Goal: Task Accomplishment & Management: Manage account settings

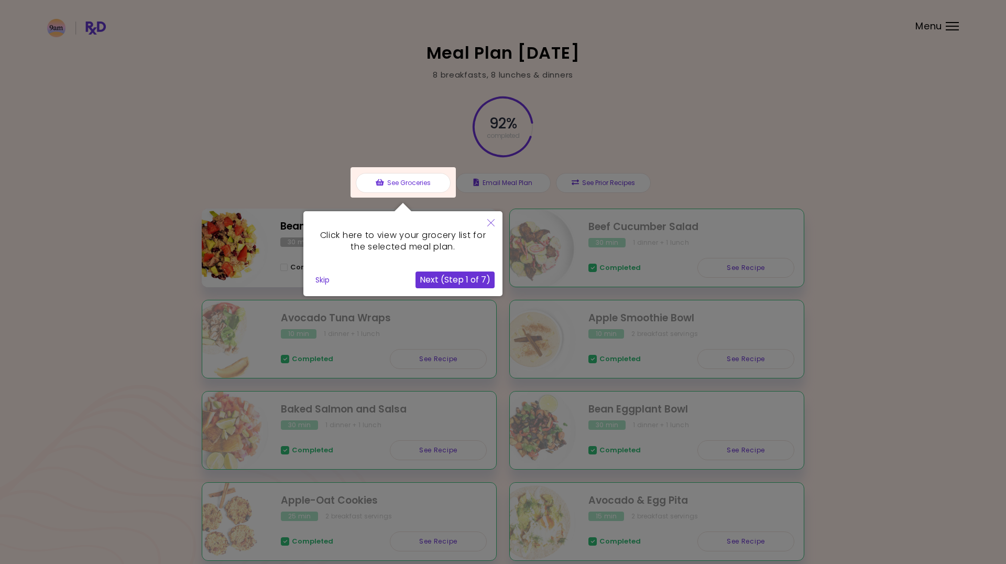
click at [321, 280] on button "Skip" at bounding box center [322, 280] width 23 height 16
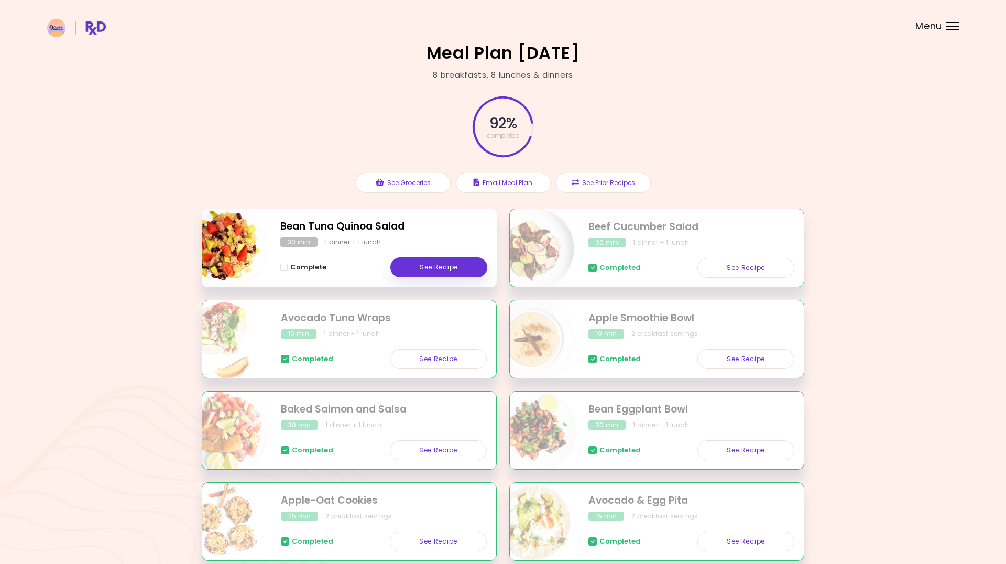
click at [296, 267] on span "Complete" at bounding box center [308, 267] width 36 height 8
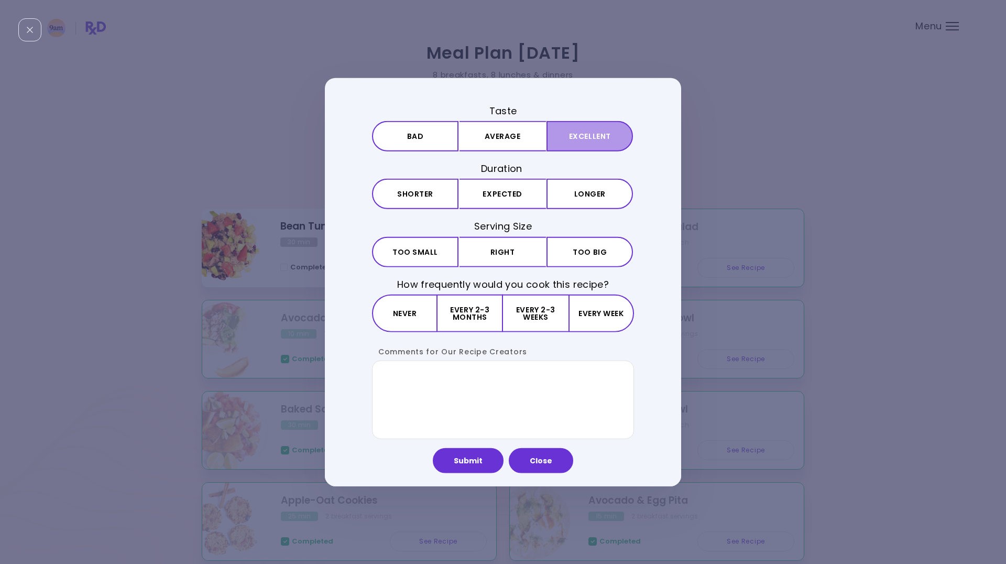
click at [572, 138] on button "Excellent" at bounding box center [589, 136] width 86 height 30
click at [515, 197] on button "Expected" at bounding box center [502, 194] width 86 height 30
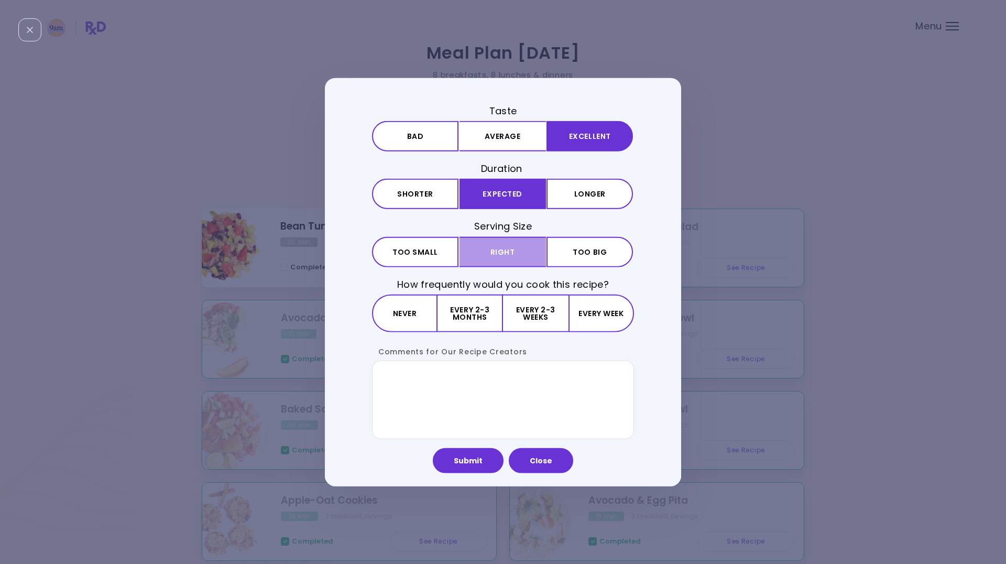
click at [513, 247] on button "Right" at bounding box center [502, 251] width 86 height 30
click at [543, 309] on button "Every 2-3 weeks" at bounding box center [535, 313] width 65 height 38
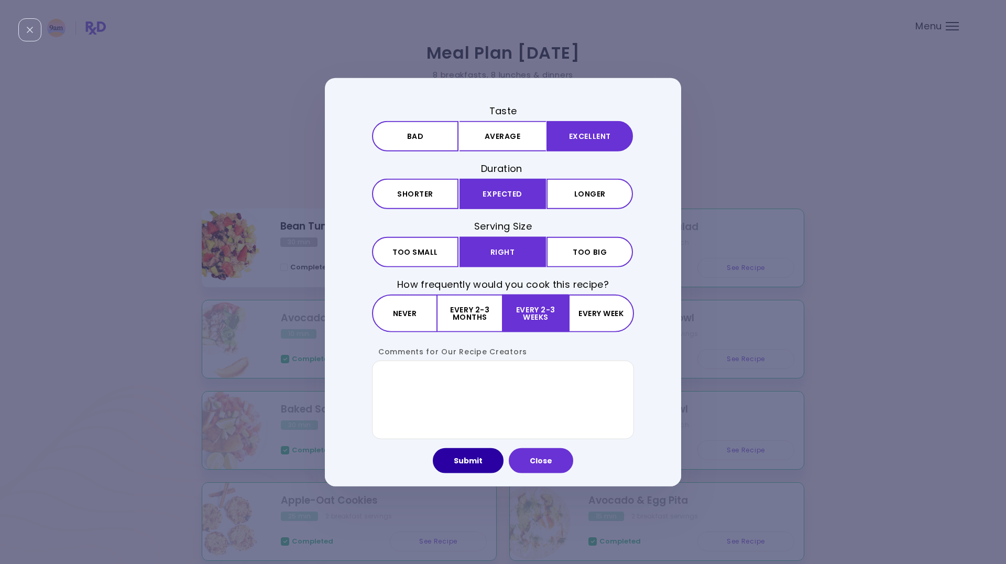
click at [479, 459] on button "Submit" at bounding box center [468, 459] width 71 height 25
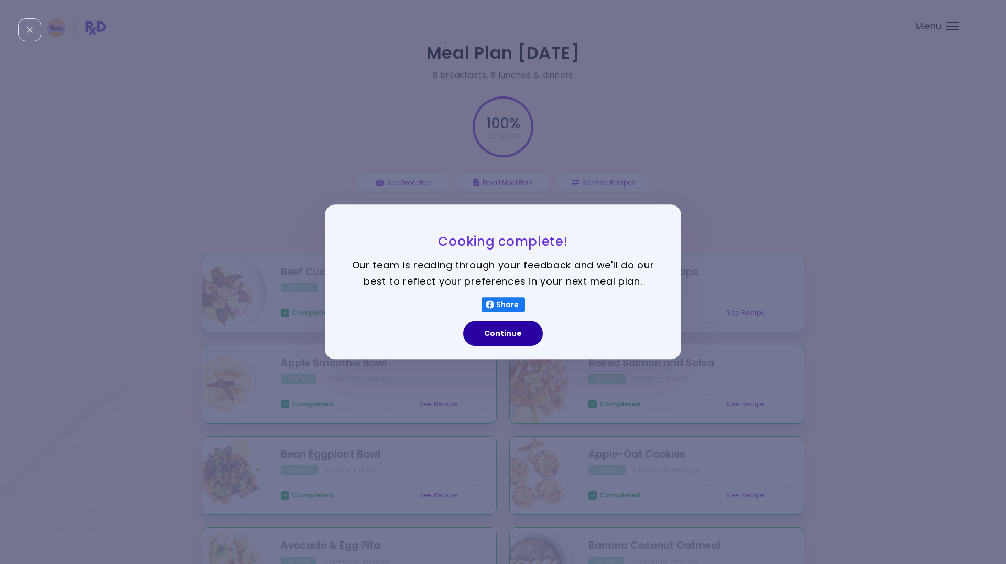
click at [520, 338] on button "Continue" at bounding box center [503, 333] width 80 height 25
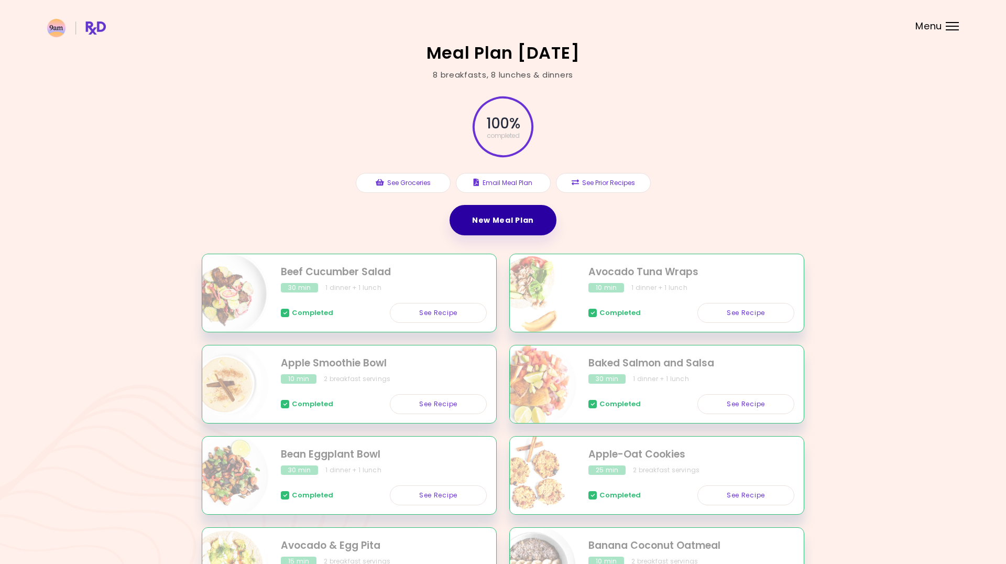
click at [493, 217] on link "New Meal Plan" at bounding box center [503, 220] width 107 height 30
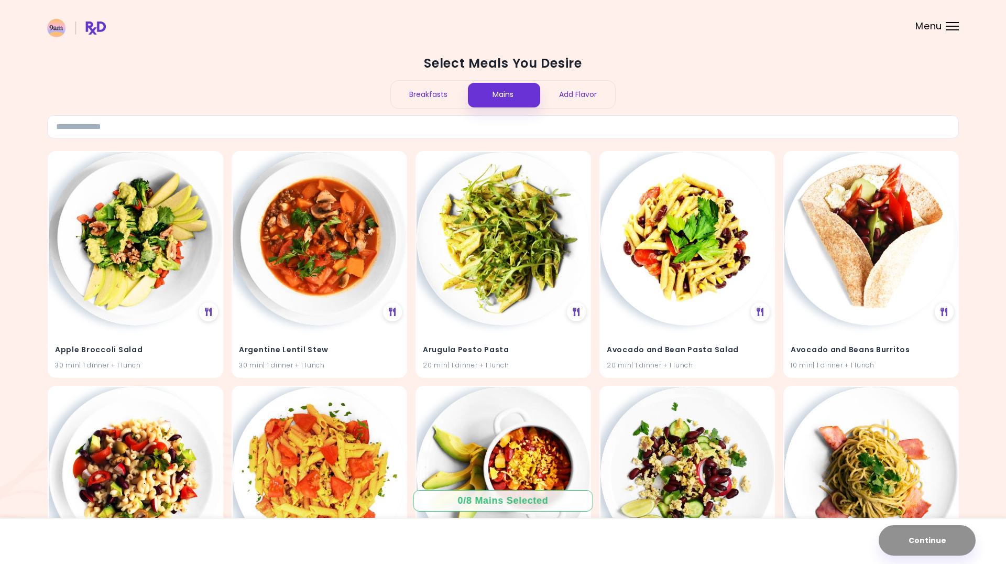
click at [426, 98] on div "Breakfasts" at bounding box center [428, 95] width 75 height 28
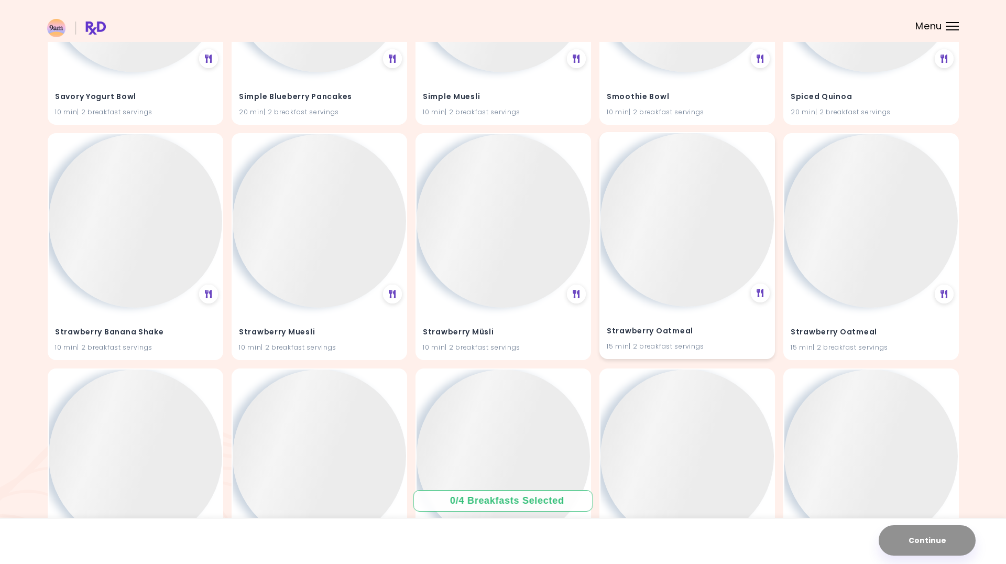
scroll to position [4953, 0]
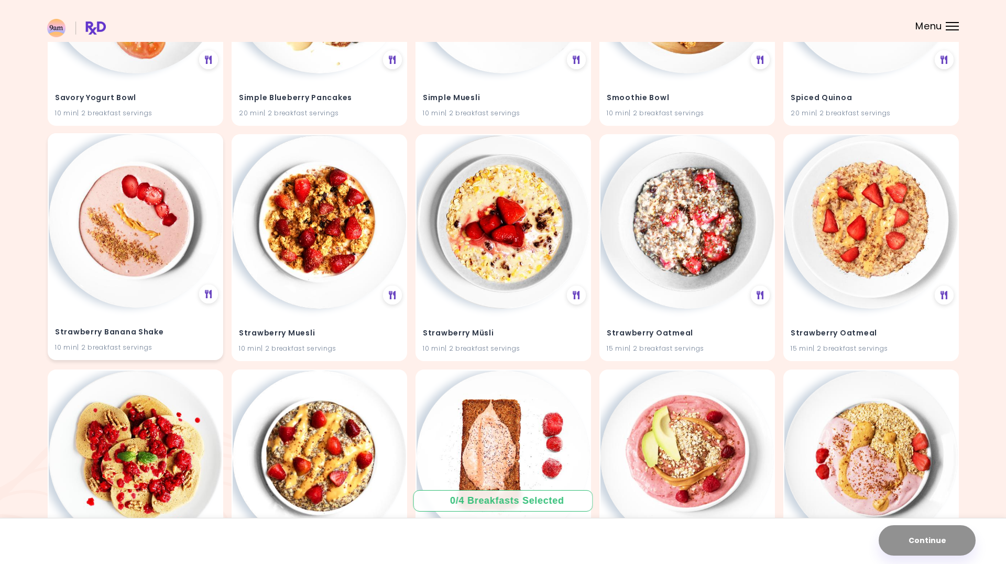
click at [163, 308] on div "Strawberry Banana Shake 10 min | 2 breakfast servings" at bounding box center [135, 333] width 173 height 51
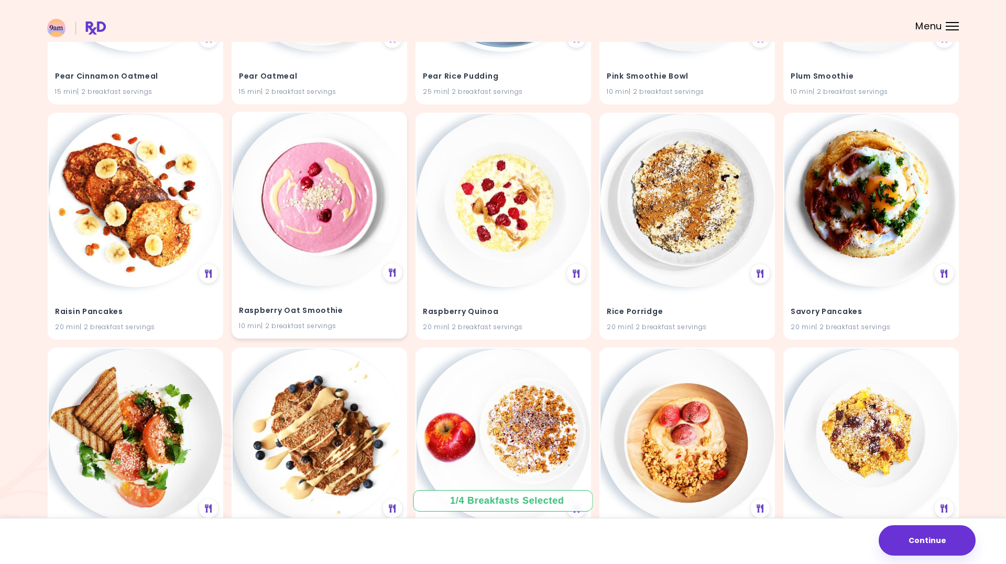
scroll to position [4504, 0]
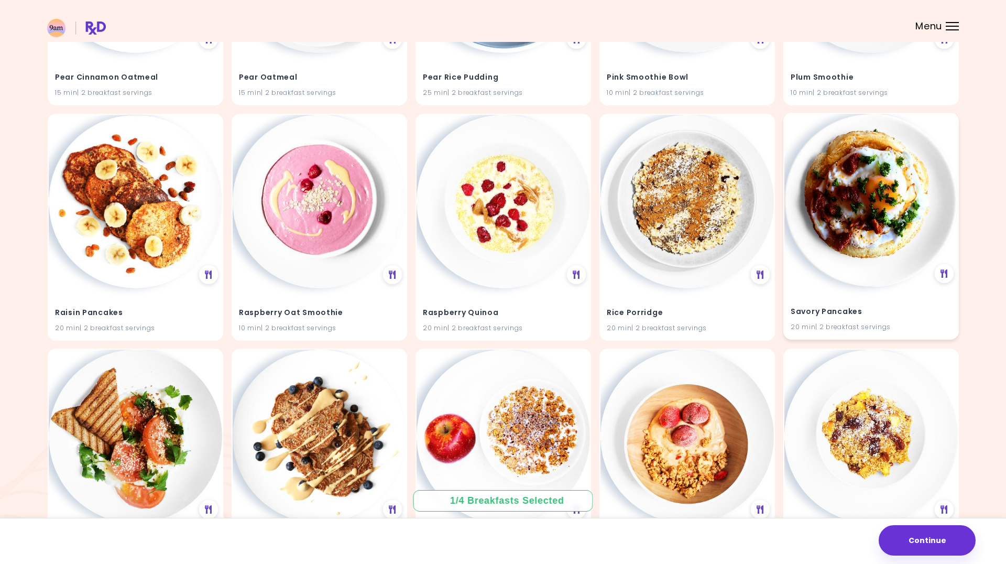
click at [858, 247] on img at bounding box center [870, 200] width 173 height 173
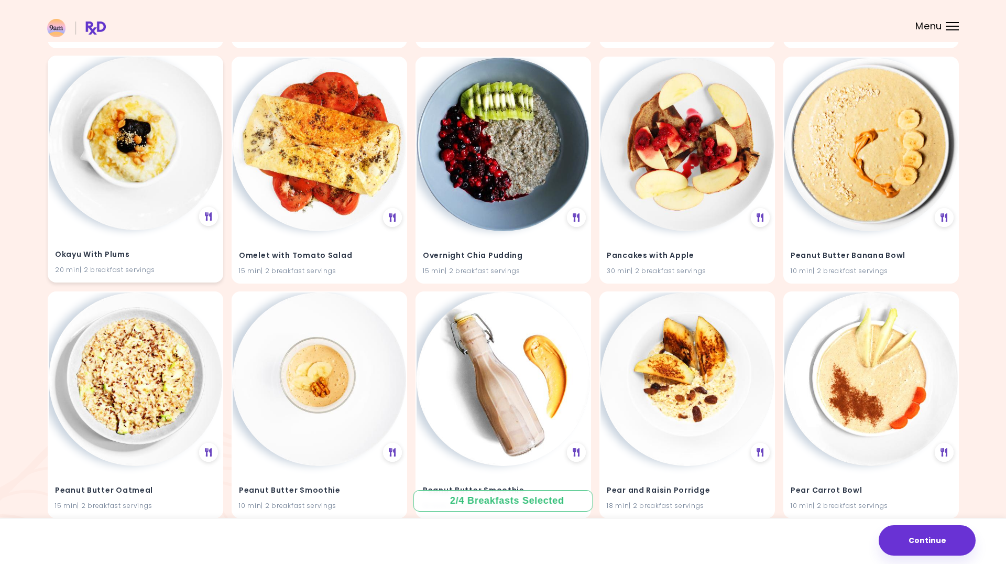
scroll to position [3857, 0]
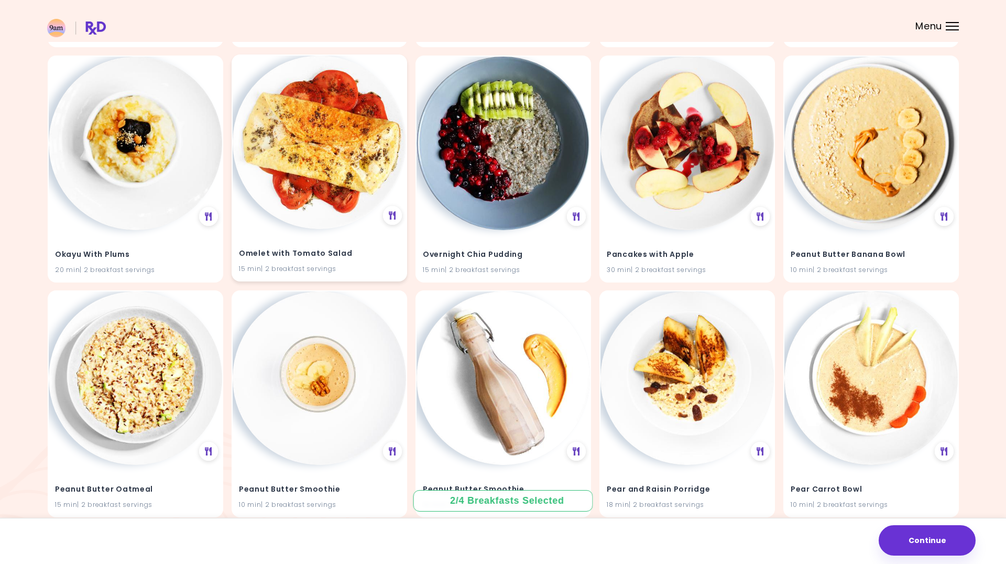
click at [282, 229] on div "Omelet with Tomato Salad 15 min | 2 breakfast servings" at bounding box center [319, 254] width 173 height 51
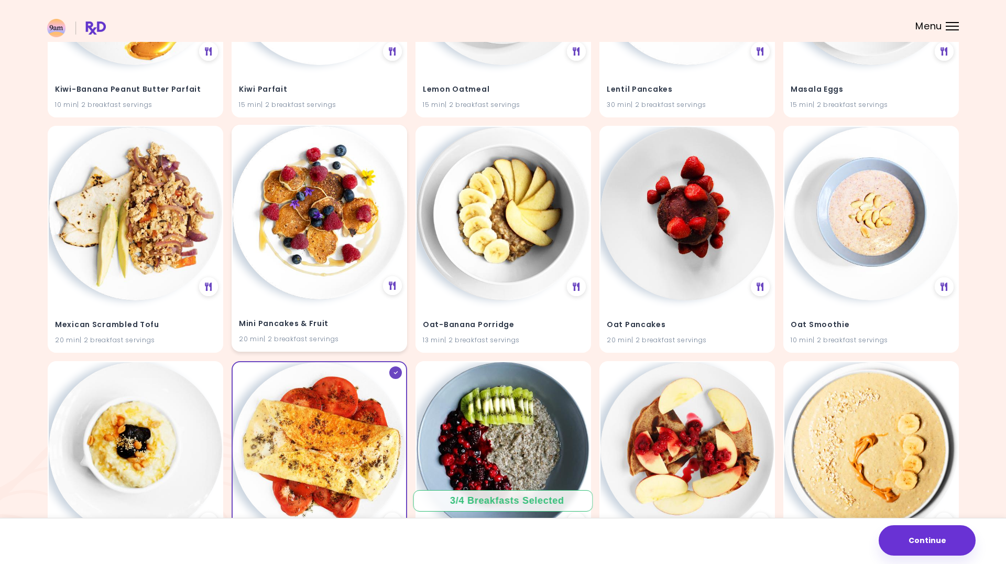
scroll to position [3548, 0]
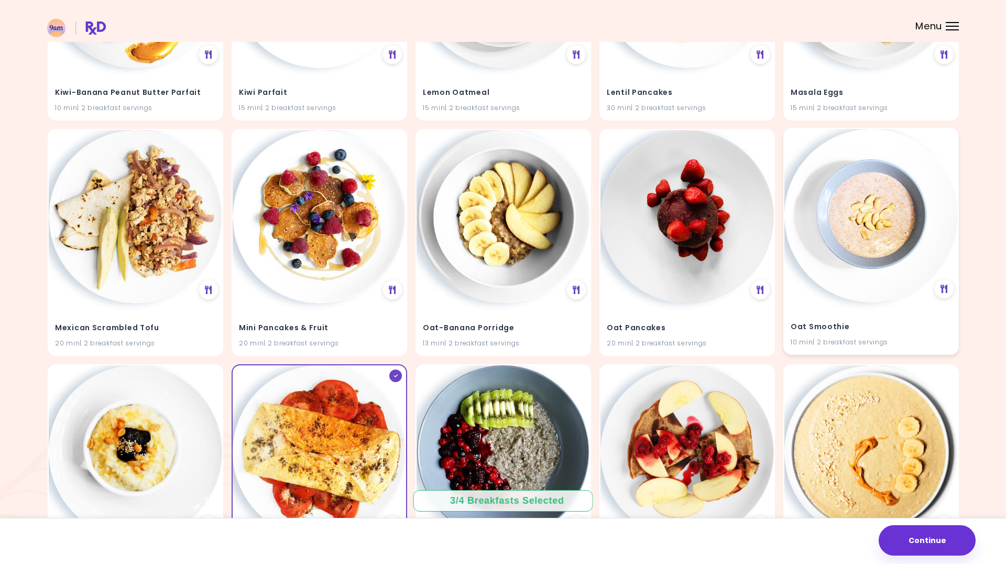
click at [823, 278] on img at bounding box center [870, 215] width 173 height 173
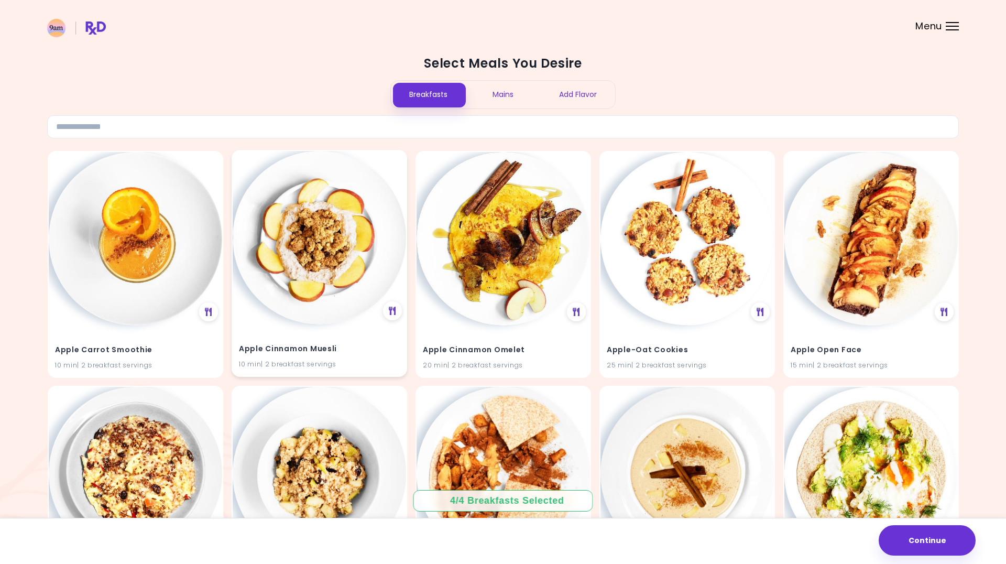
scroll to position [0, 0]
click at [505, 93] on div "Mains" at bounding box center [503, 95] width 75 height 28
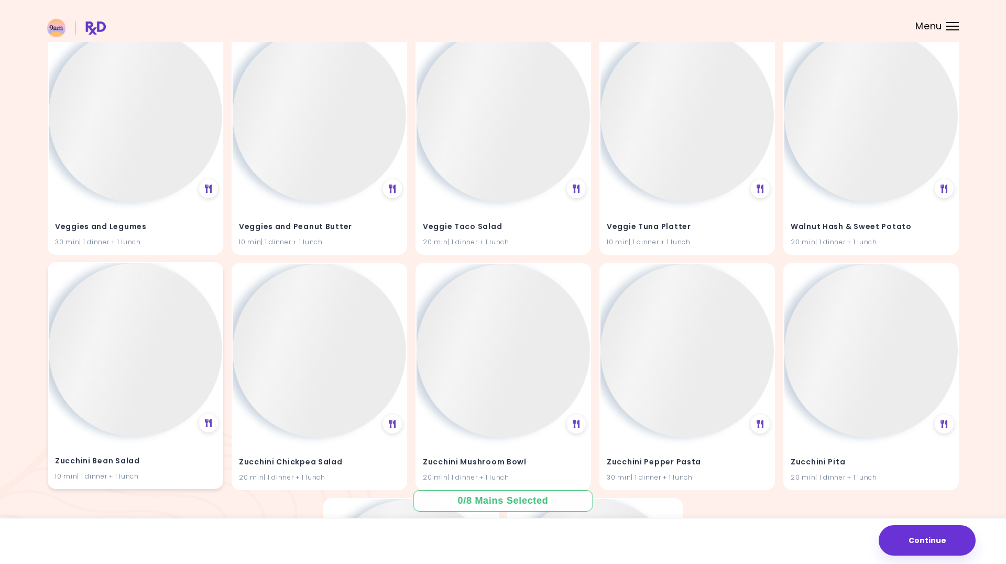
scroll to position [29273, 0]
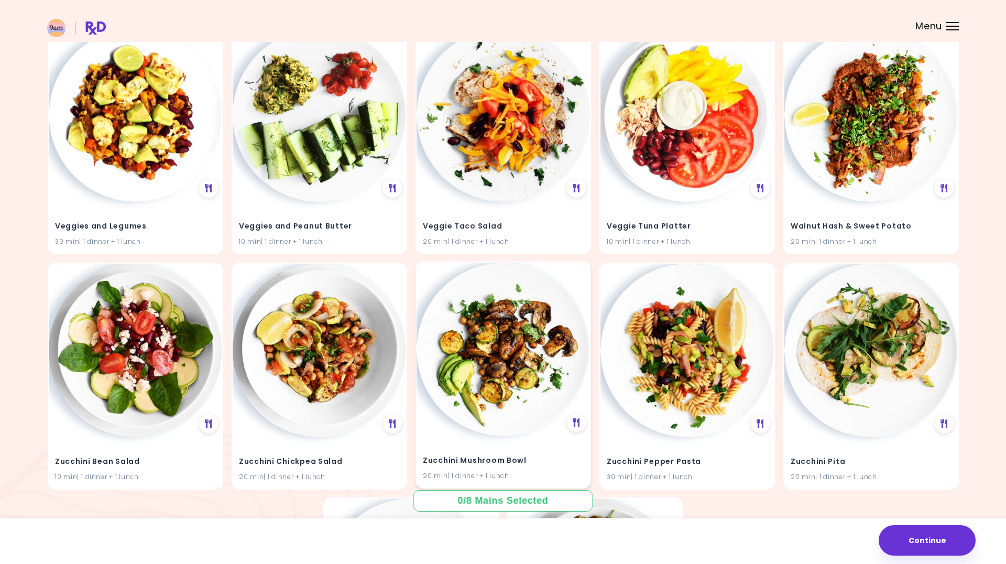
click at [499, 360] on img at bounding box center [503, 348] width 173 height 173
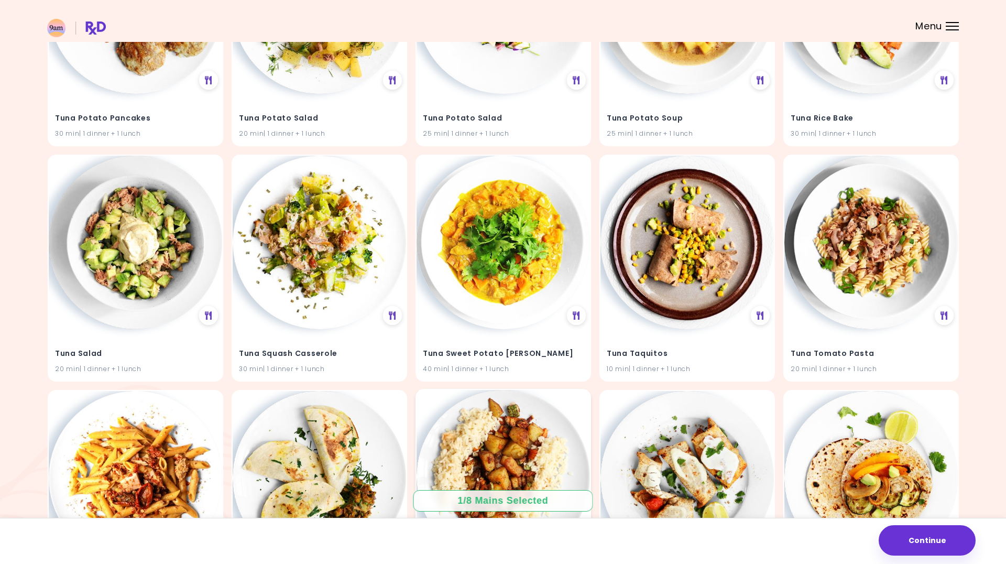
scroll to position [28440, 0]
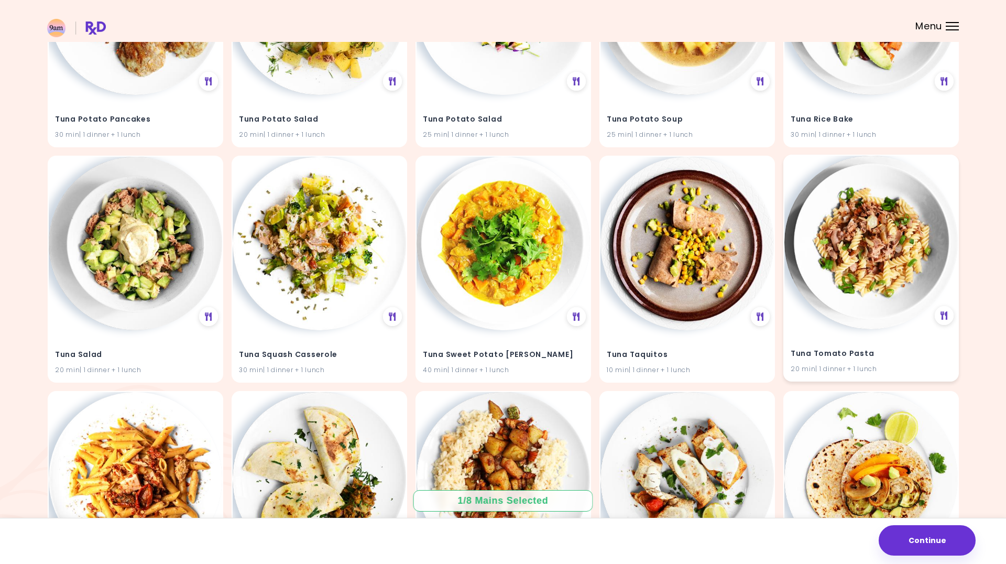
click at [881, 226] on img at bounding box center [870, 242] width 173 height 173
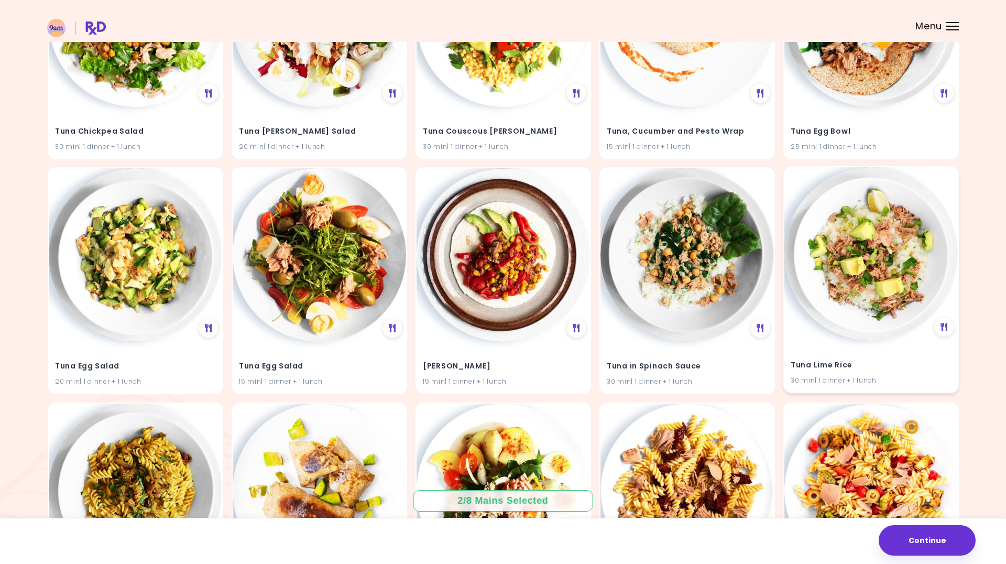
scroll to position [27486, 0]
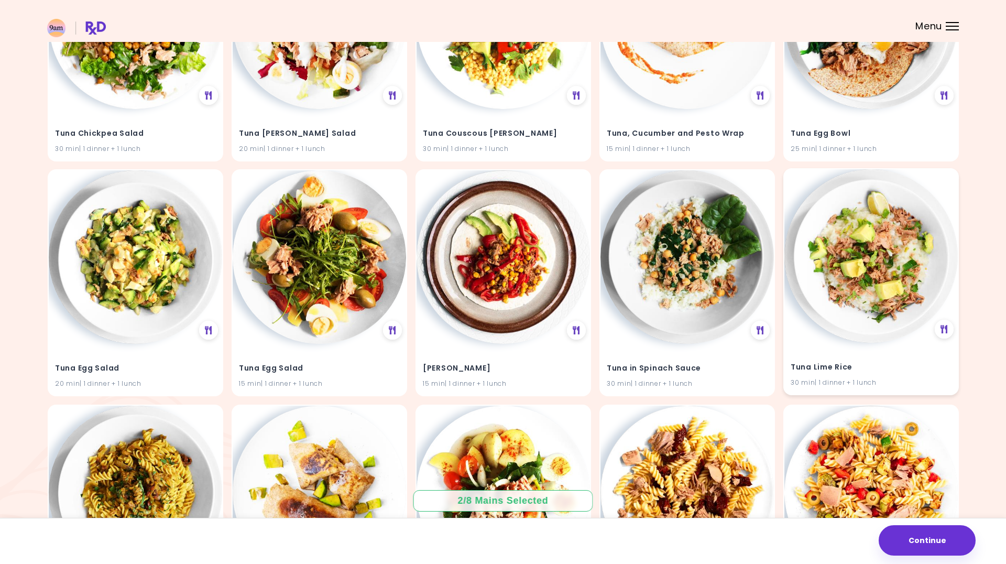
click at [887, 225] on img at bounding box center [870, 255] width 173 height 173
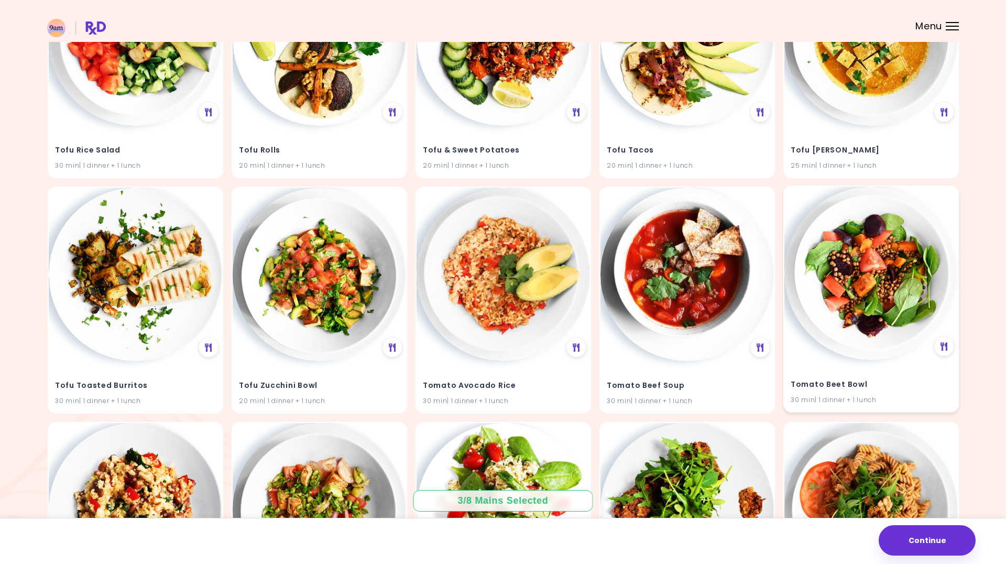
scroll to position [26293, 0]
click at [506, 231] on img at bounding box center [503, 273] width 173 height 173
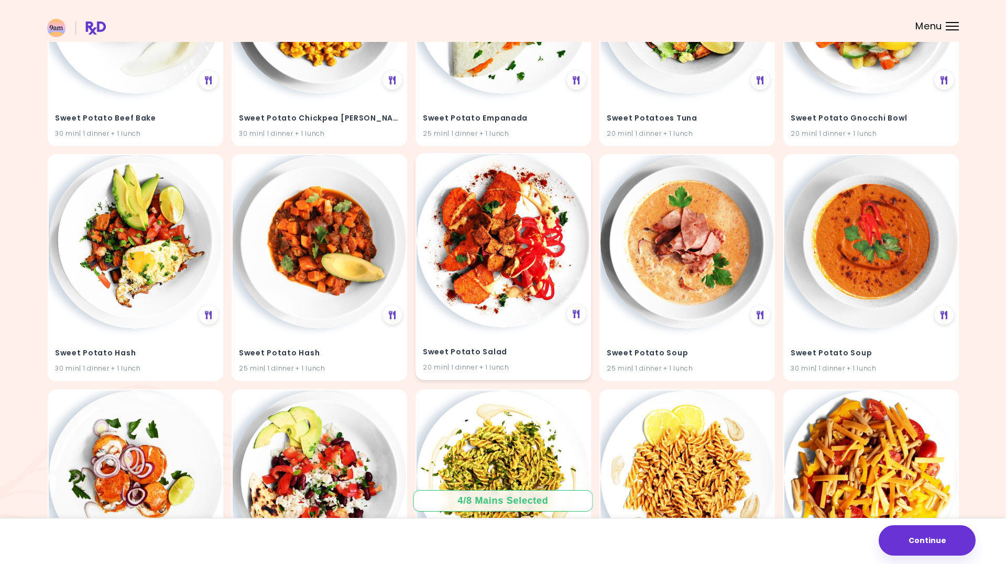
scroll to position [24675, 0]
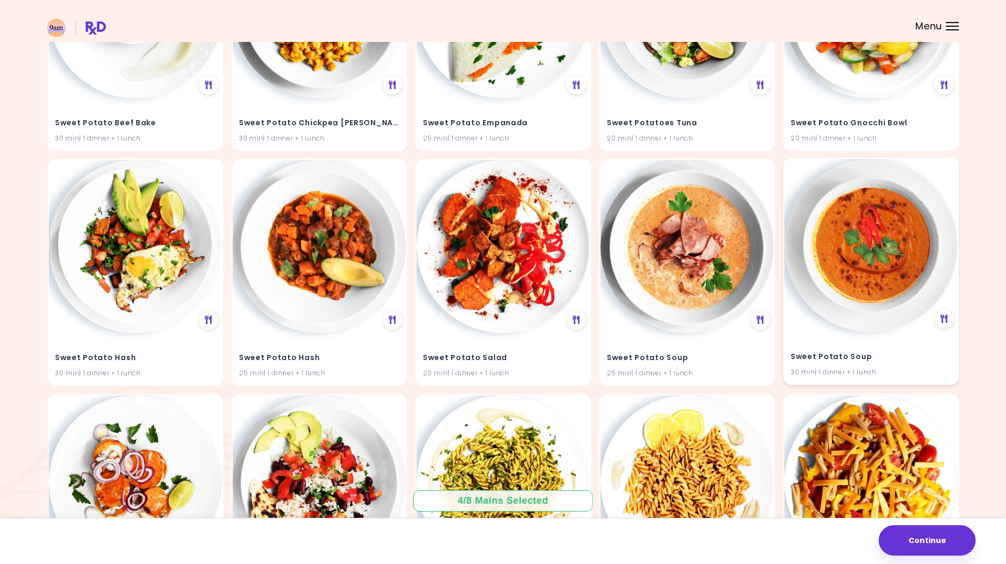
click at [865, 203] on img at bounding box center [870, 245] width 173 height 173
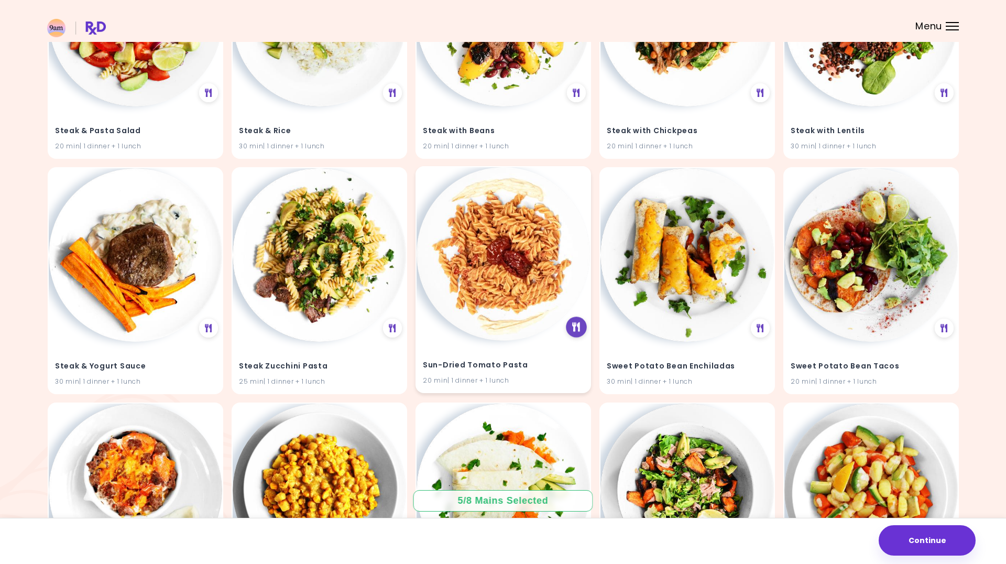
scroll to position [24198, 0]
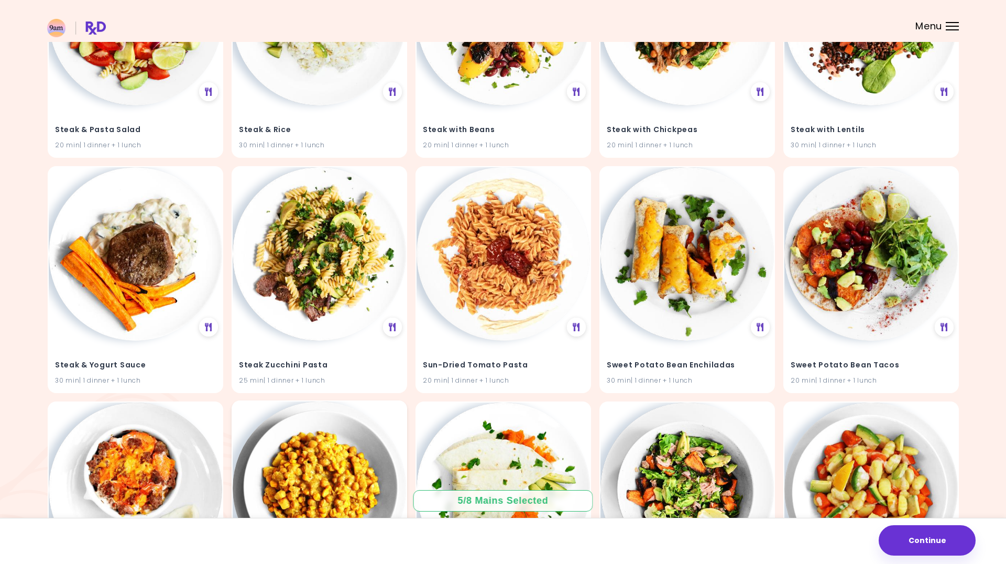
click at [346, 401] on img at bounding box center [319, 487] width 173 height 173
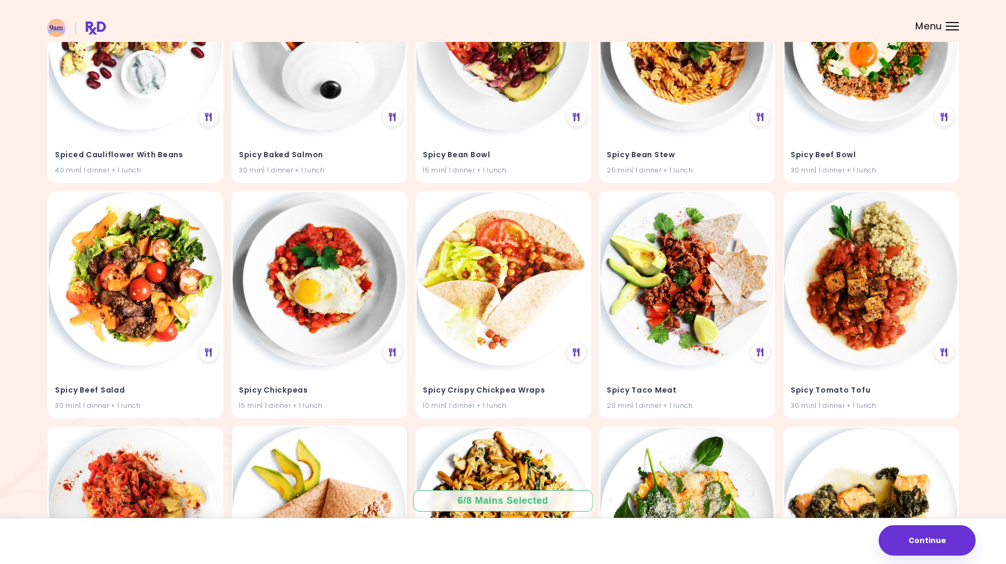
scroll to position [22763, 0]
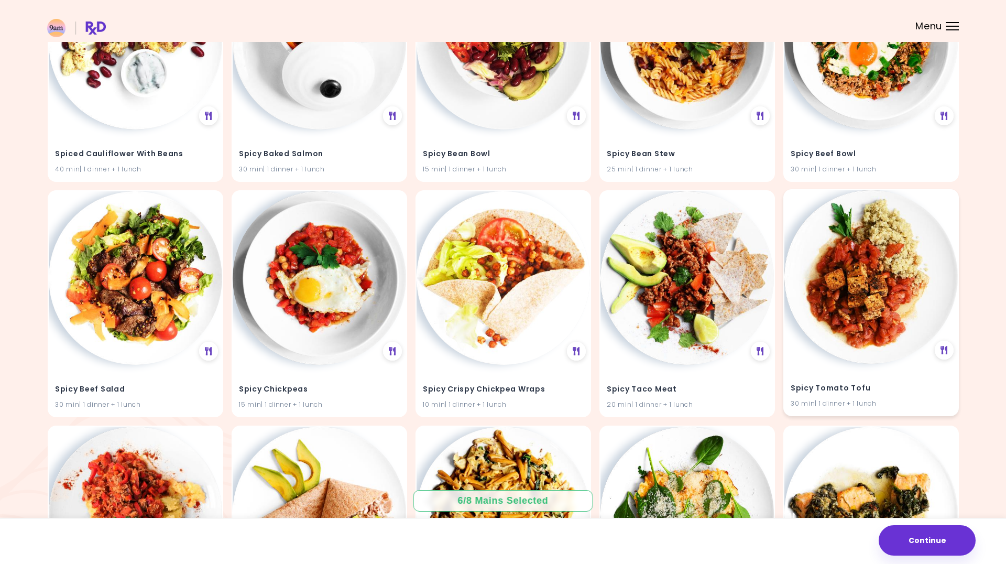
click at [840, 261] on img at bounding box center [870, 276] width 173 height 173
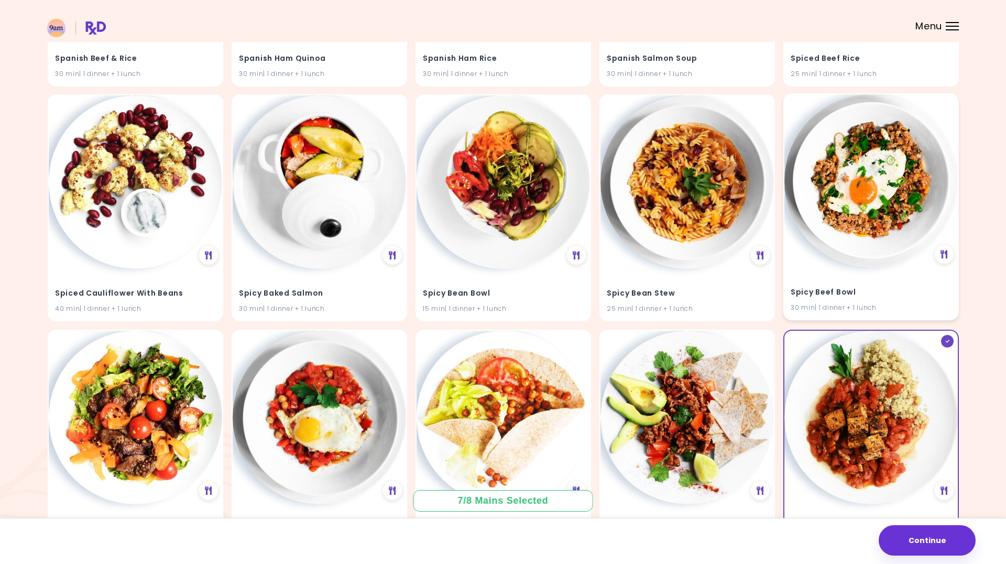
scroll to position [22620, 0]
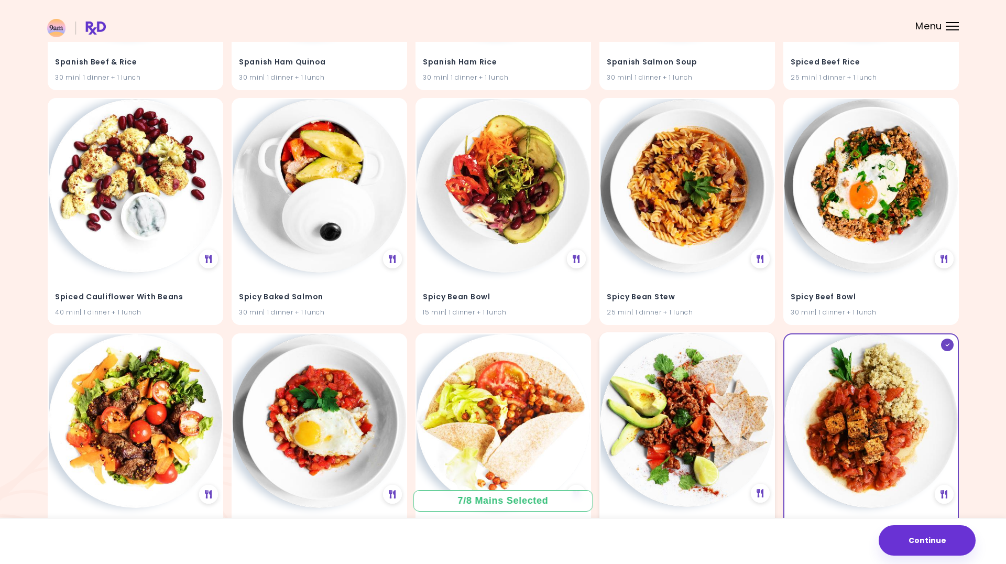
click at [694, 335] on img at bounding box center [686, 419] width 173 height 173
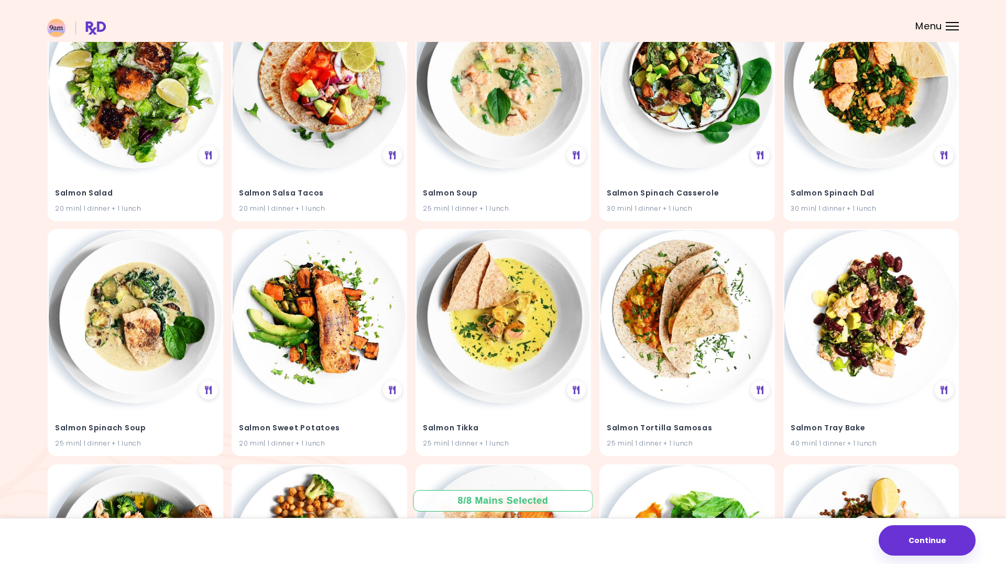
scroll to position [21011, 0]
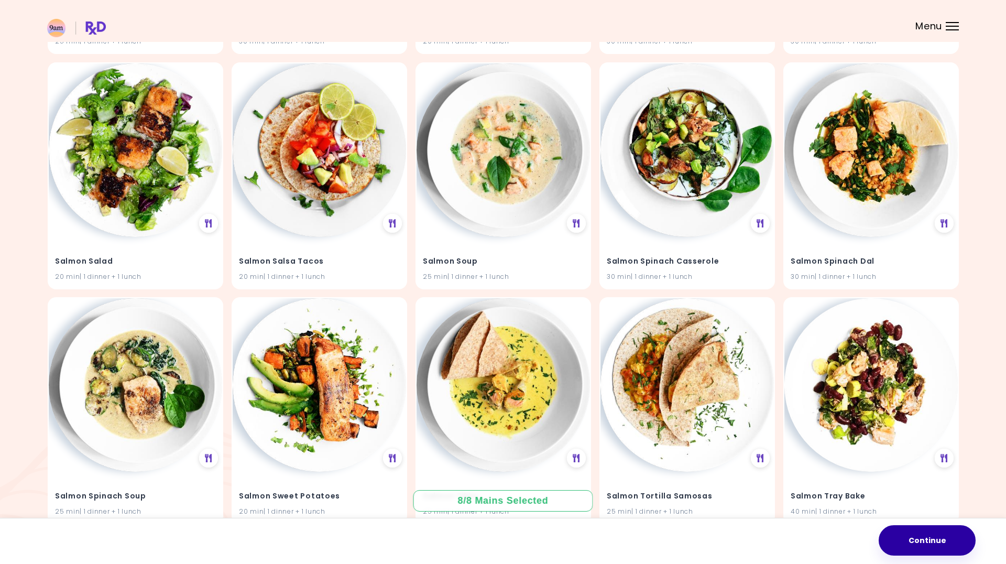
click at [929, 538] on button "Continue" at bounding box center [927, 540] width 97 height 30
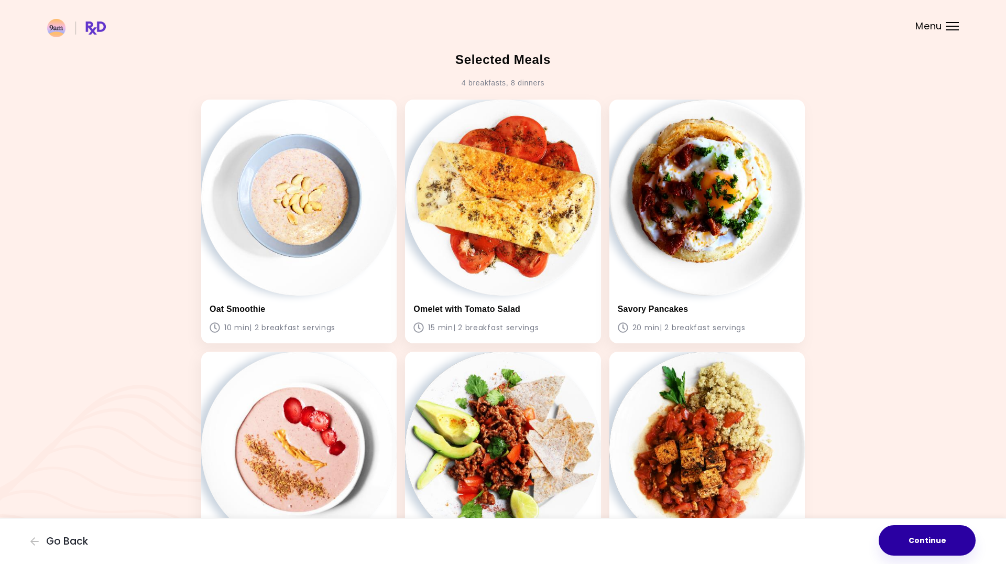
click at [916, 535] on button "Continue" at bounding box center [927, 540] width 97 height 30
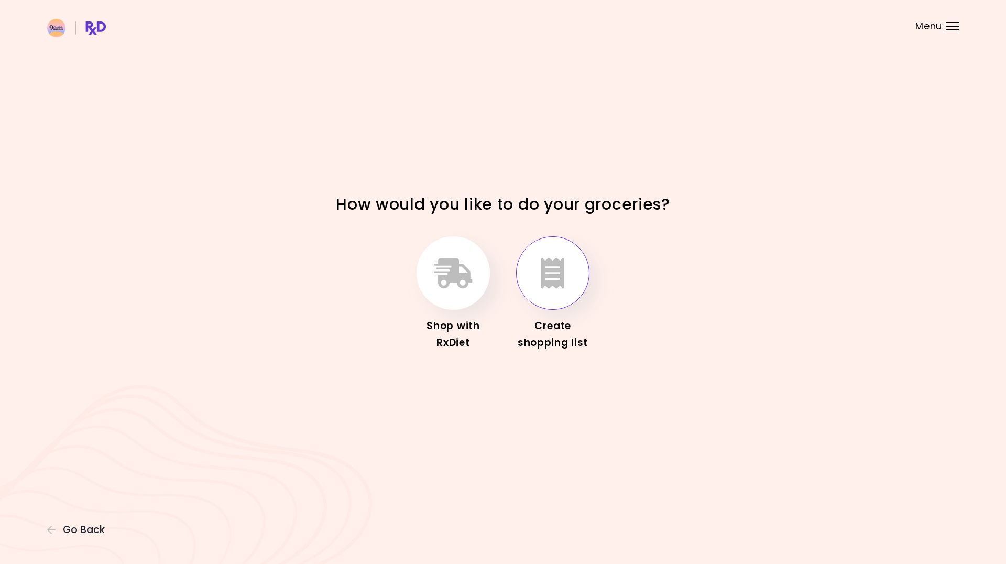
click at [553, 281] on icon "button" at bounding box center [552, 273] width 23 height 30
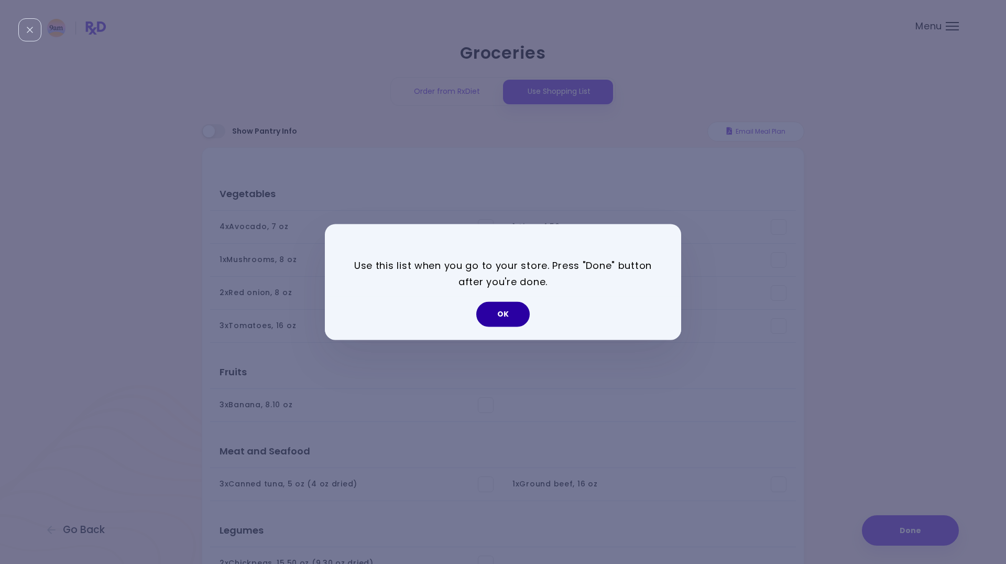
click at [506, 311] on button "OK" at bounding box center [502, 314] width 53 height 25
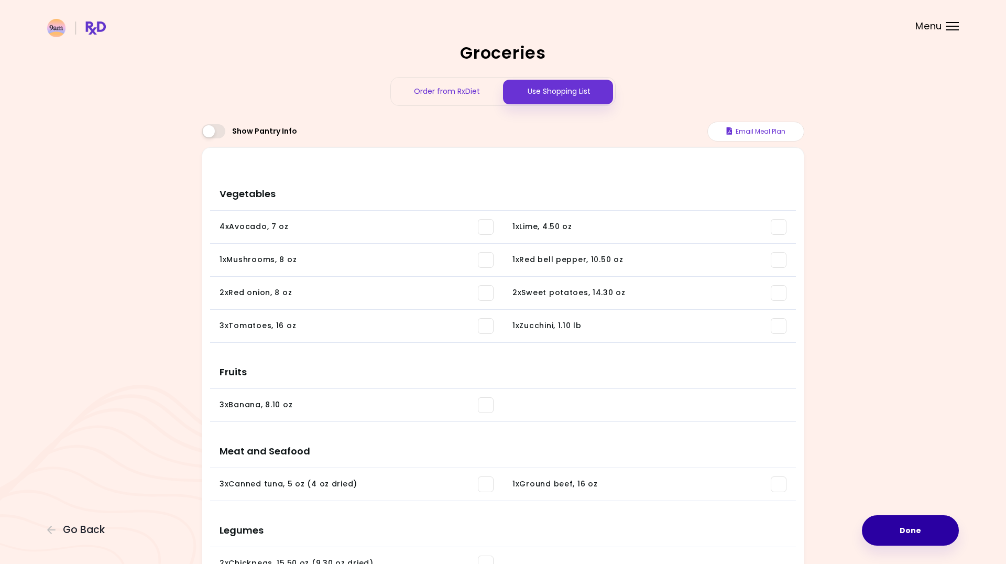
click at [908, 529] on button "Done" at bounding box center [910, 530] width 97 height 30
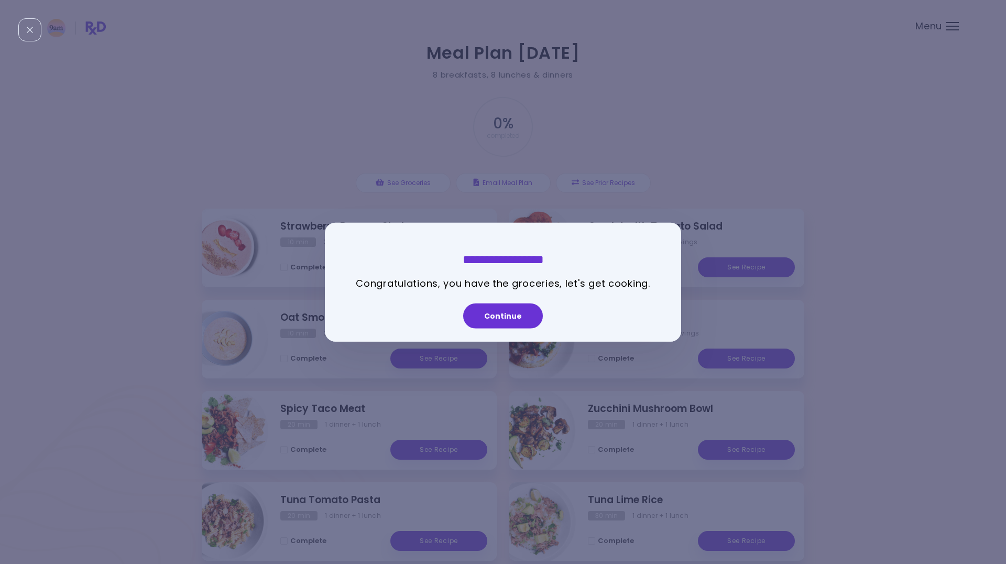
drag, startPoint x: 514, startPoint y: 309, endPoint x: 521, endPoint y: 308, distance: 7.0
click at [514, 310] on button "Continue" at bounding box center [503, 315] width 80 height 25
